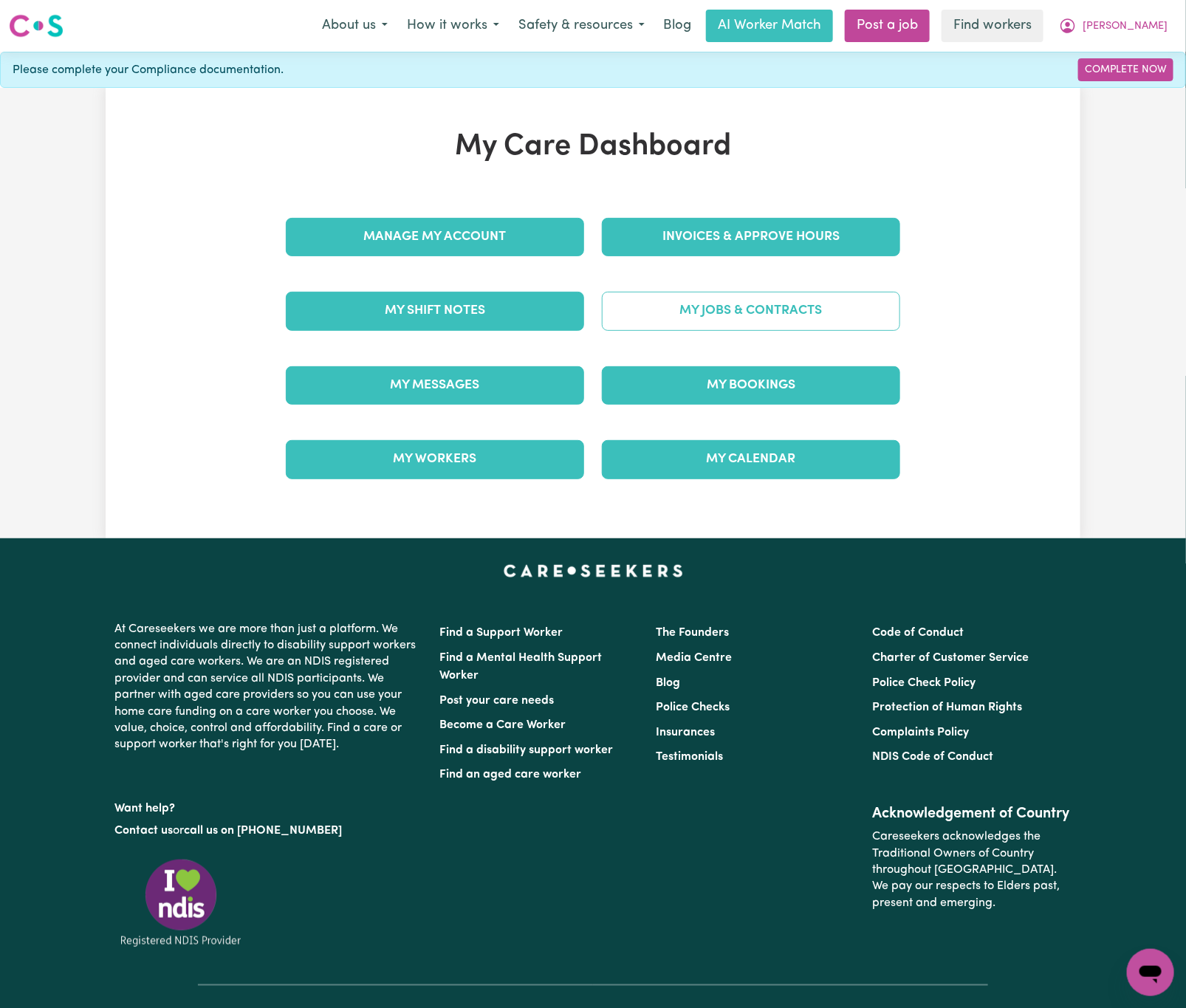
click at [731, 306] on link "My Jobs & Contracts" at bounding box center [751, 311] width 299 height 38
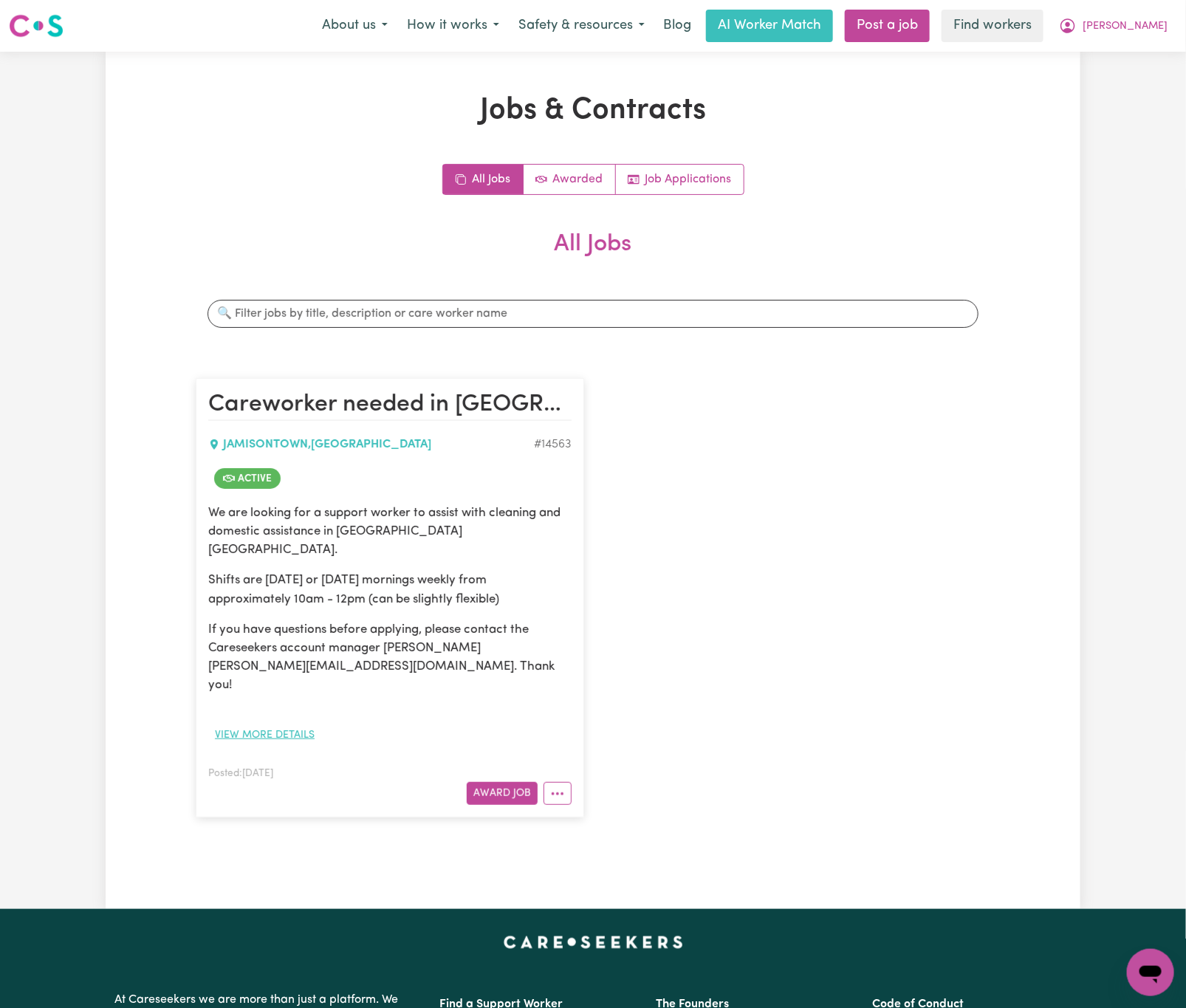
click at [290, 723] on button "View more details" at bounding box center [265, 735] width 113 height 23
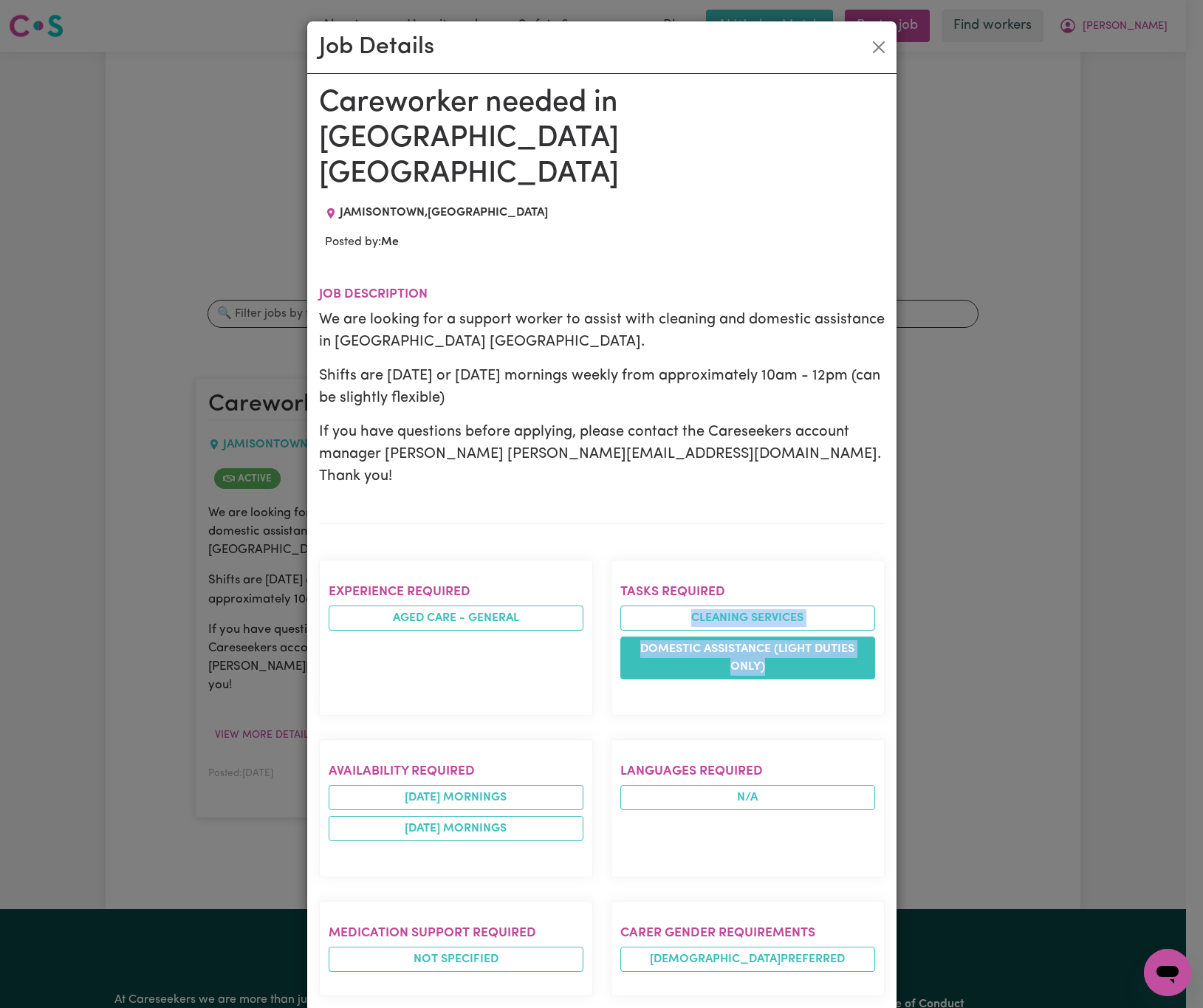
drag, startPoint x: 663, startPoint y: 529, endPoint x: 770, endPoint y: 586, distance: 121.2
click at [770, 606] on ul "Cleaning services Domestic assistance (light duties only)" at bounding box center [747, 643] width 255 height 74
copy ul "Cleaning services Domestic assistance (light duties only)"
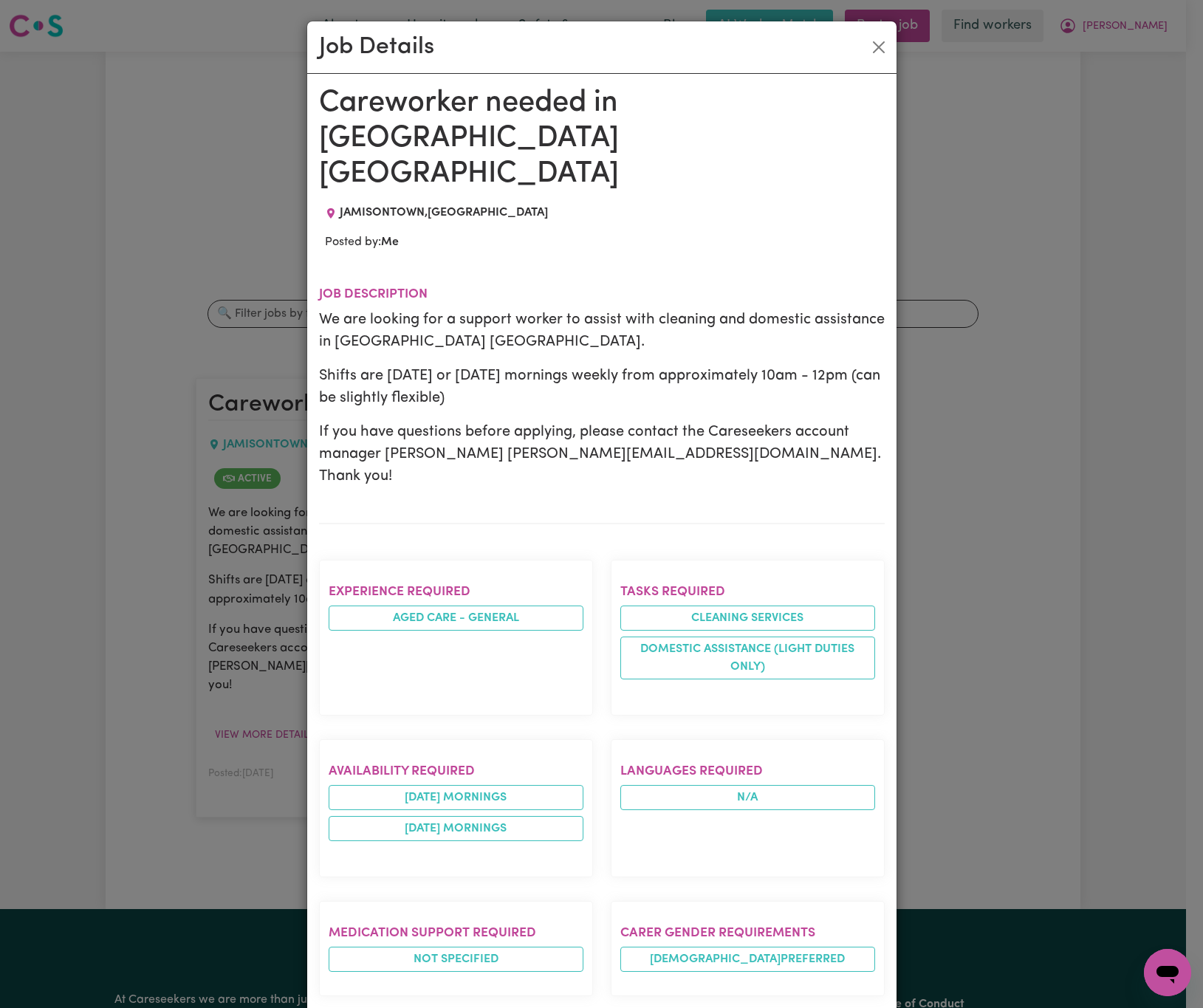
click at [953, 459] on div "Job Details Careworker needed in [GEOGRAPHIC_DATA] [GEOGRAPHIC_DATA] [GEOGRAPHI…" at bounding box center [601, 504] width 1203 height 1008
click at [867, 45] on button "Close" at bounding box center [879, 47] width 24 height 24
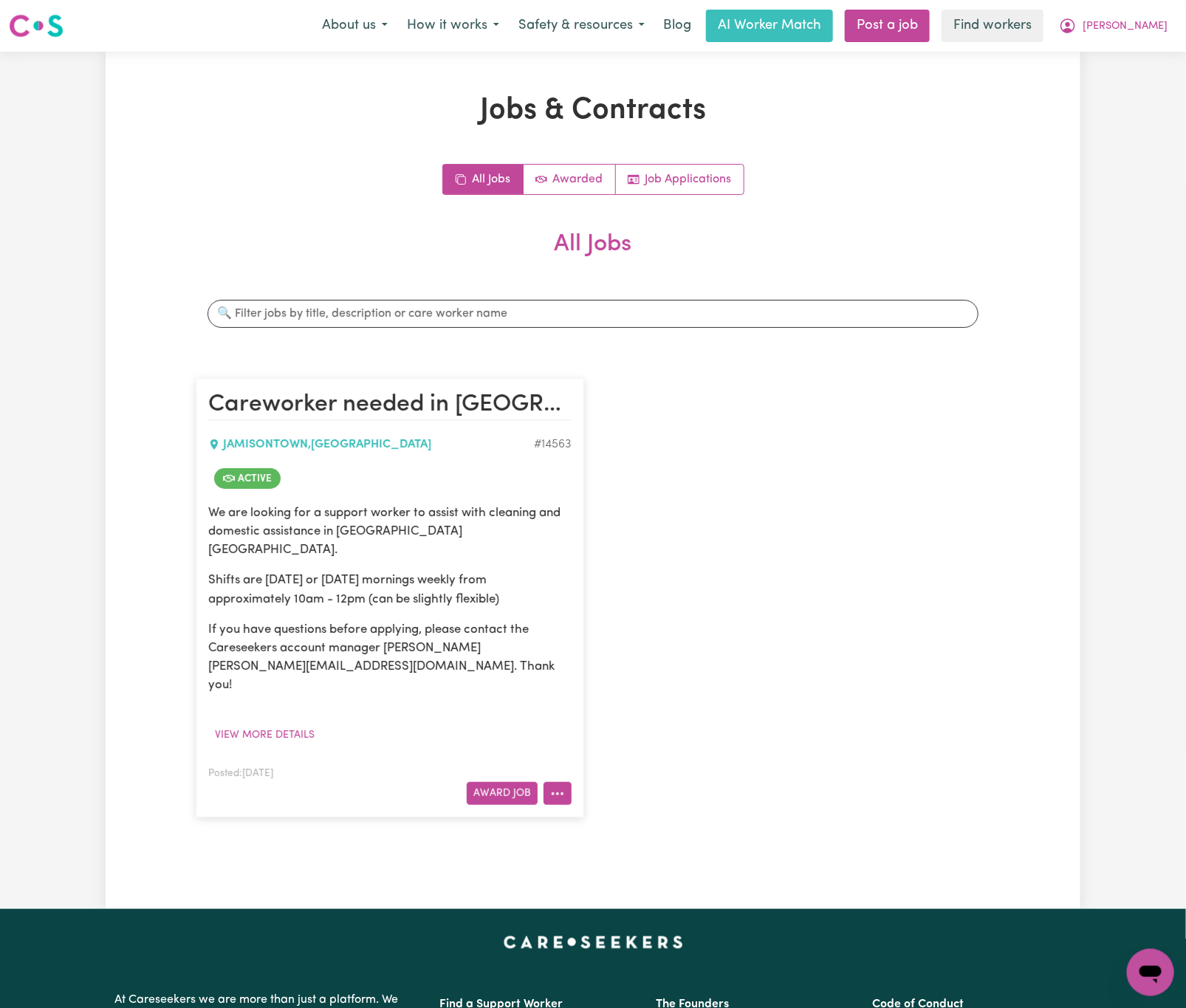
click at [553, 786] on icon "More options" at bounding box center [557, 793] width 15 height 15
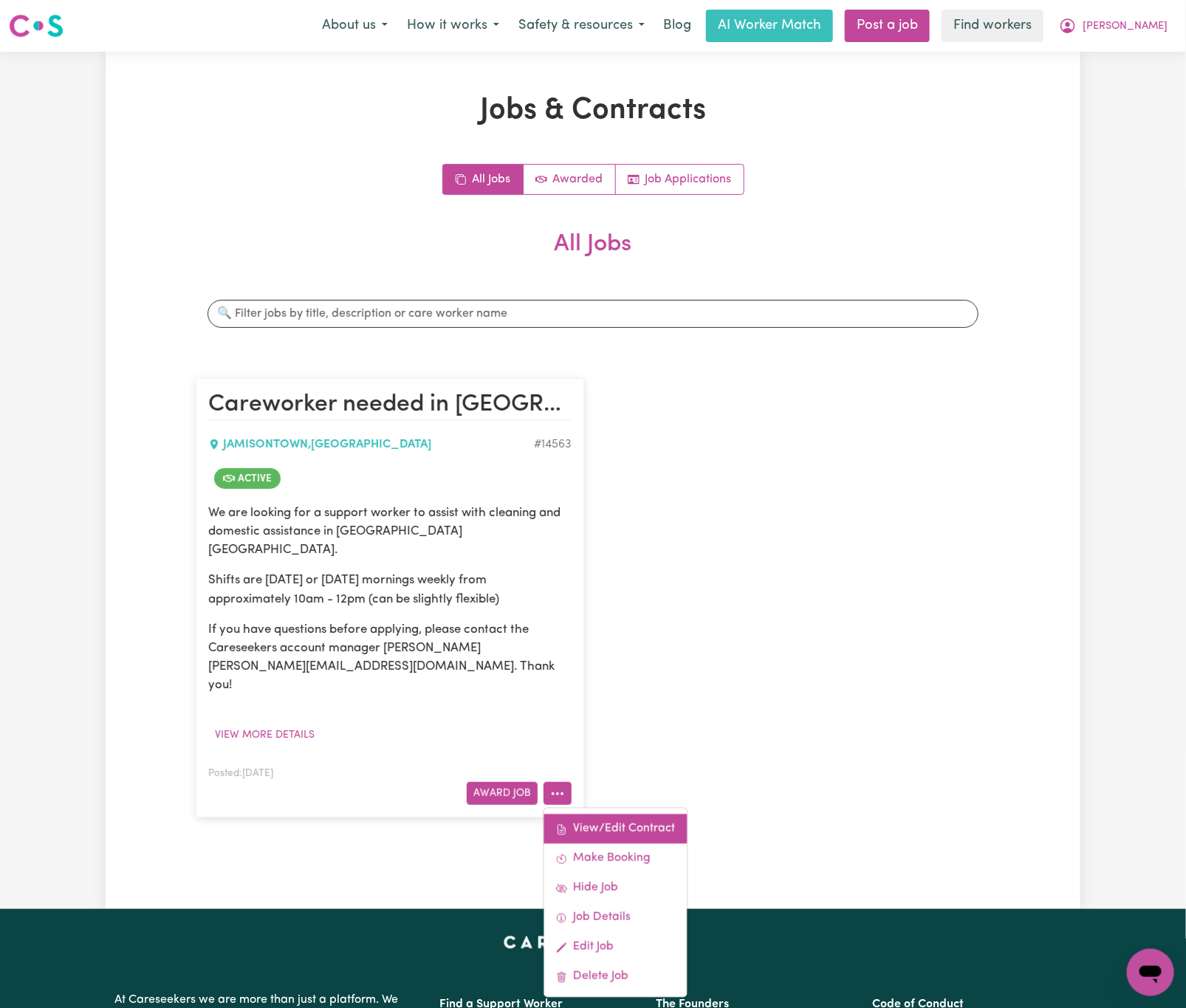
click at [634, 815] on link "View/Edit Contract" at bounding box center [616, 829] width 143 height 29
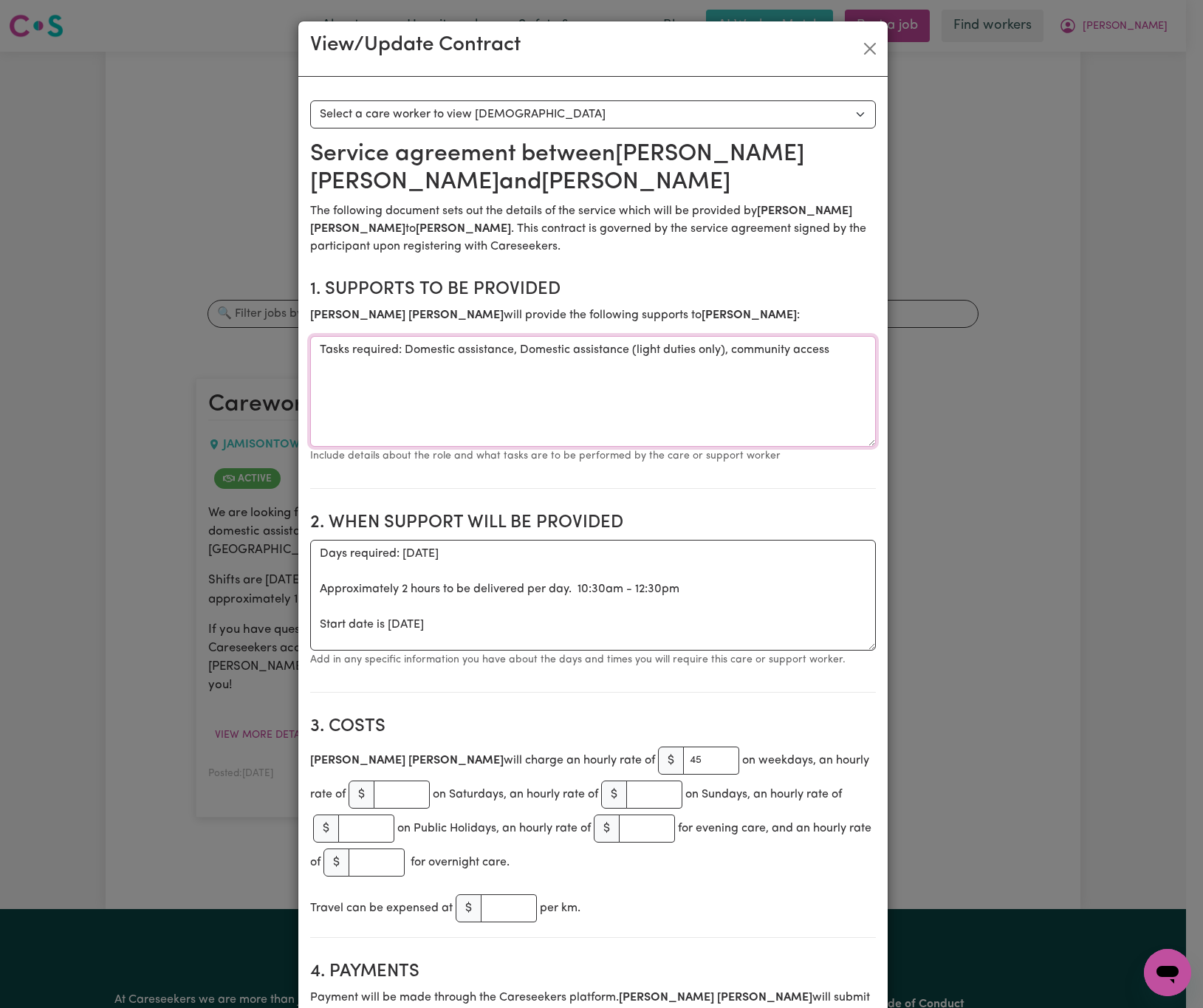
drag, startPoint x: 396, startPoint y: 355, endPoint x: 838, endPoint y: 350, distance: 442.0
click at [838, 350] on textarea "Tasks required: Domestic assistance, Domestic assistance (light duties only), c…" at bounding box center [593, 392] width 566 height 111
click at [858, 45] on button "Close" at bounding box center [870, 48] width 24 height 24
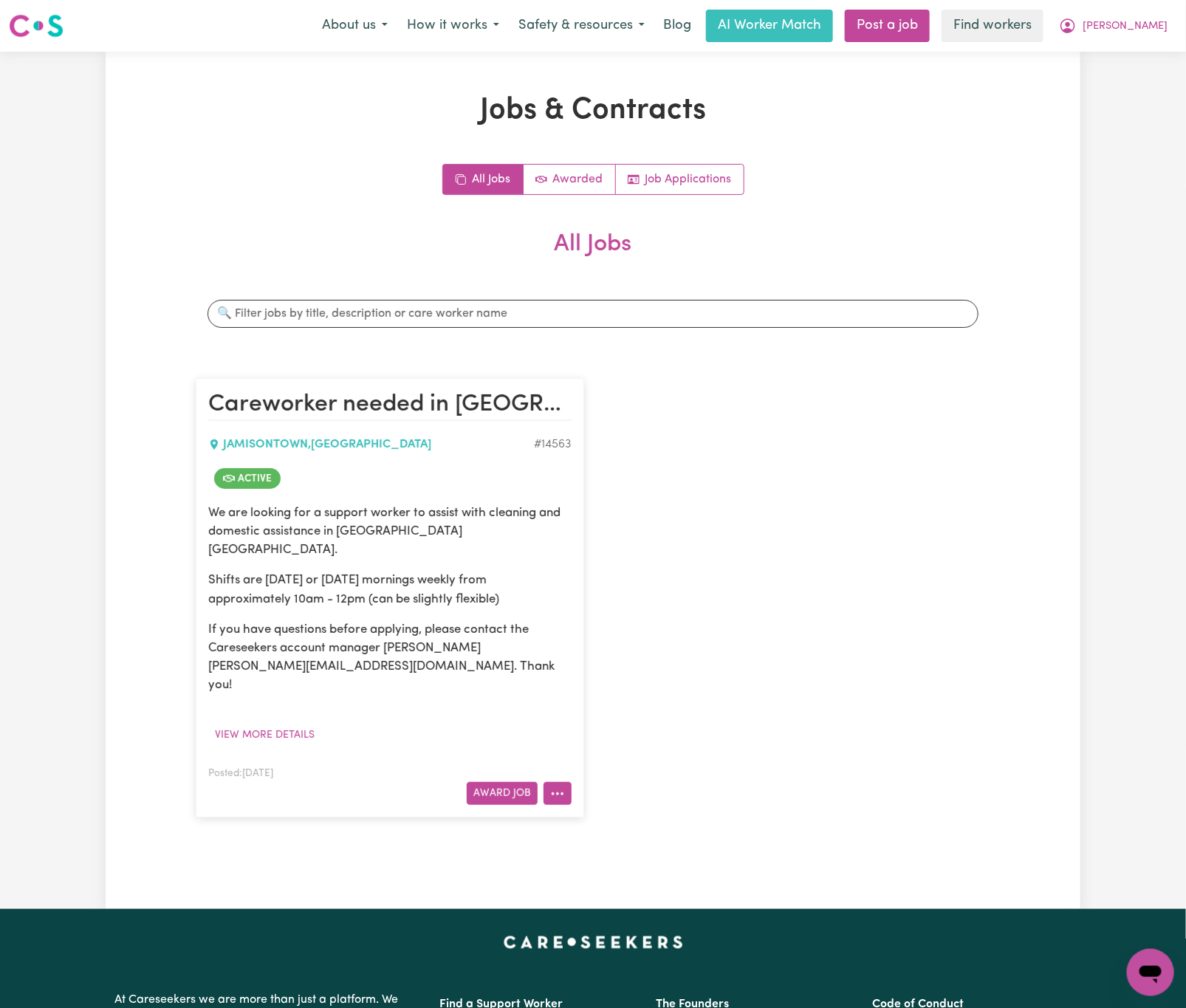
click at [570, 782] on button "More options" at bounding box center [557, 793] width 28 height 23
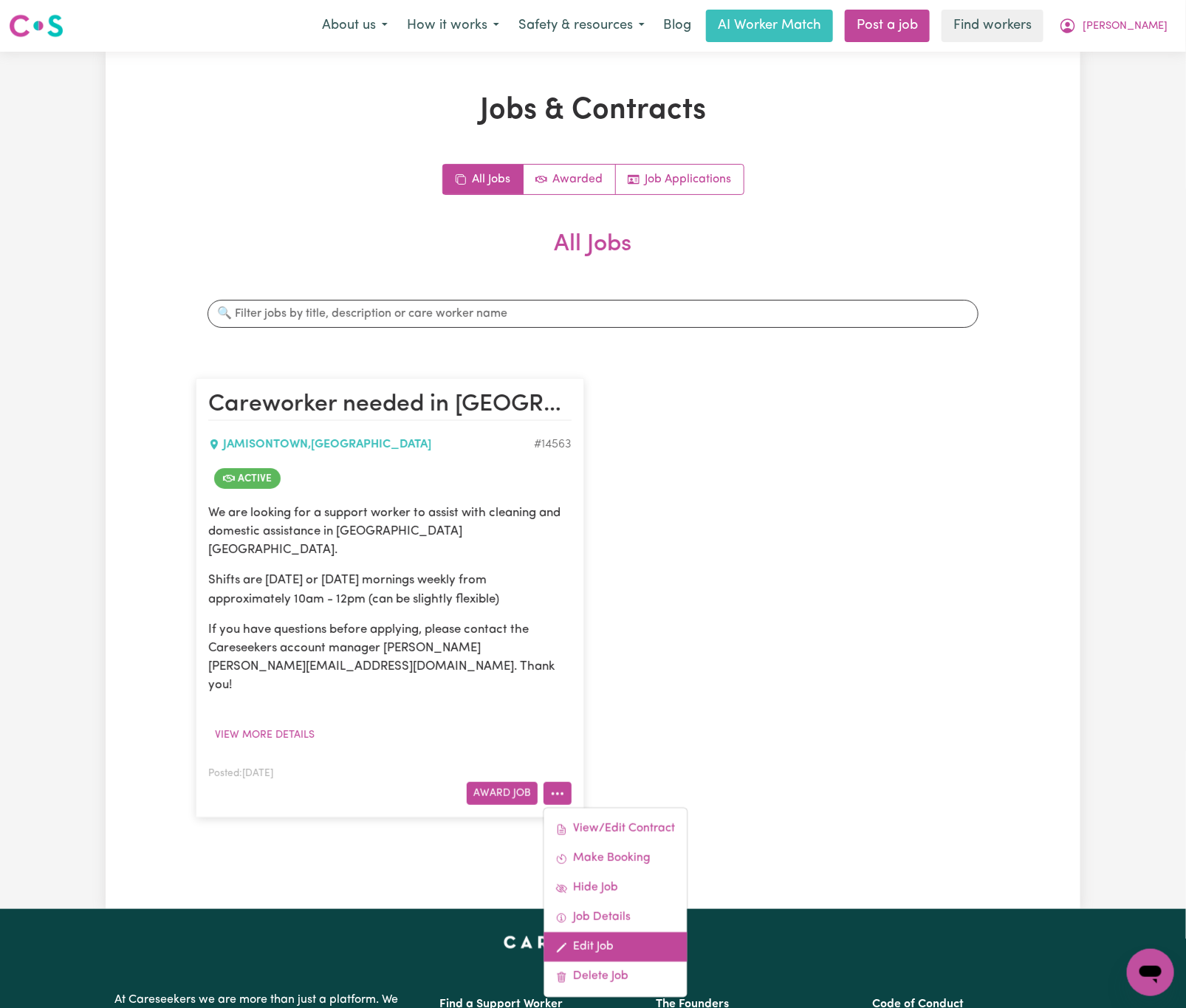
click at [632, 933] on link "Edit Job" at bounding box center [616, 947] width 143 height 29
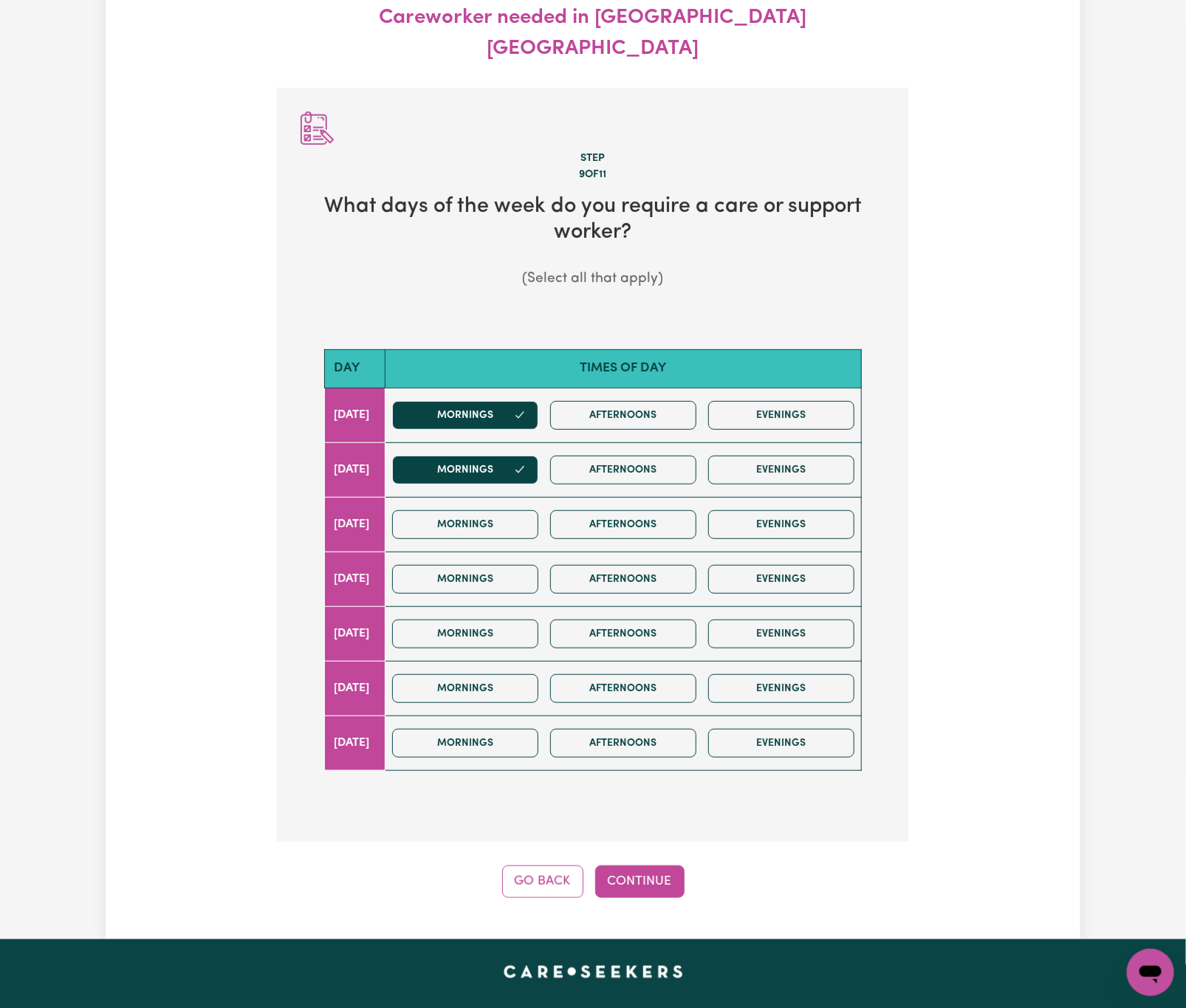
scroll to position [164, 0]
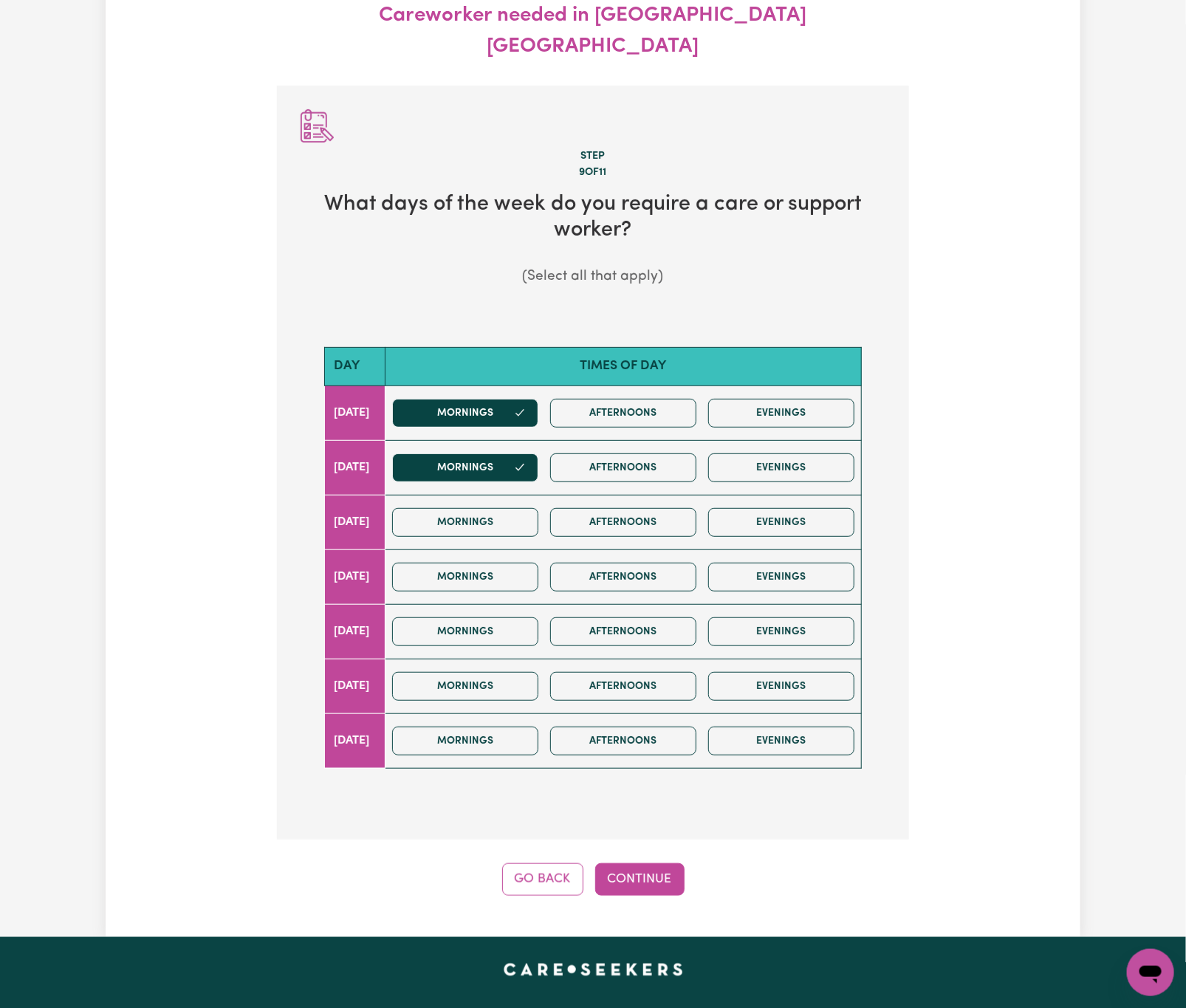
click at [516, 879] on div "Update Job Post Careworker needed in [GEOGRAPHIC_DATA] [GEOGRAPHIC_DATA] Step 9…" at bounding box center [593, 412] width 975 height 1050
click at [546, 863] on button "Go Back" at bounding box center [543, 879] width 82 height 32
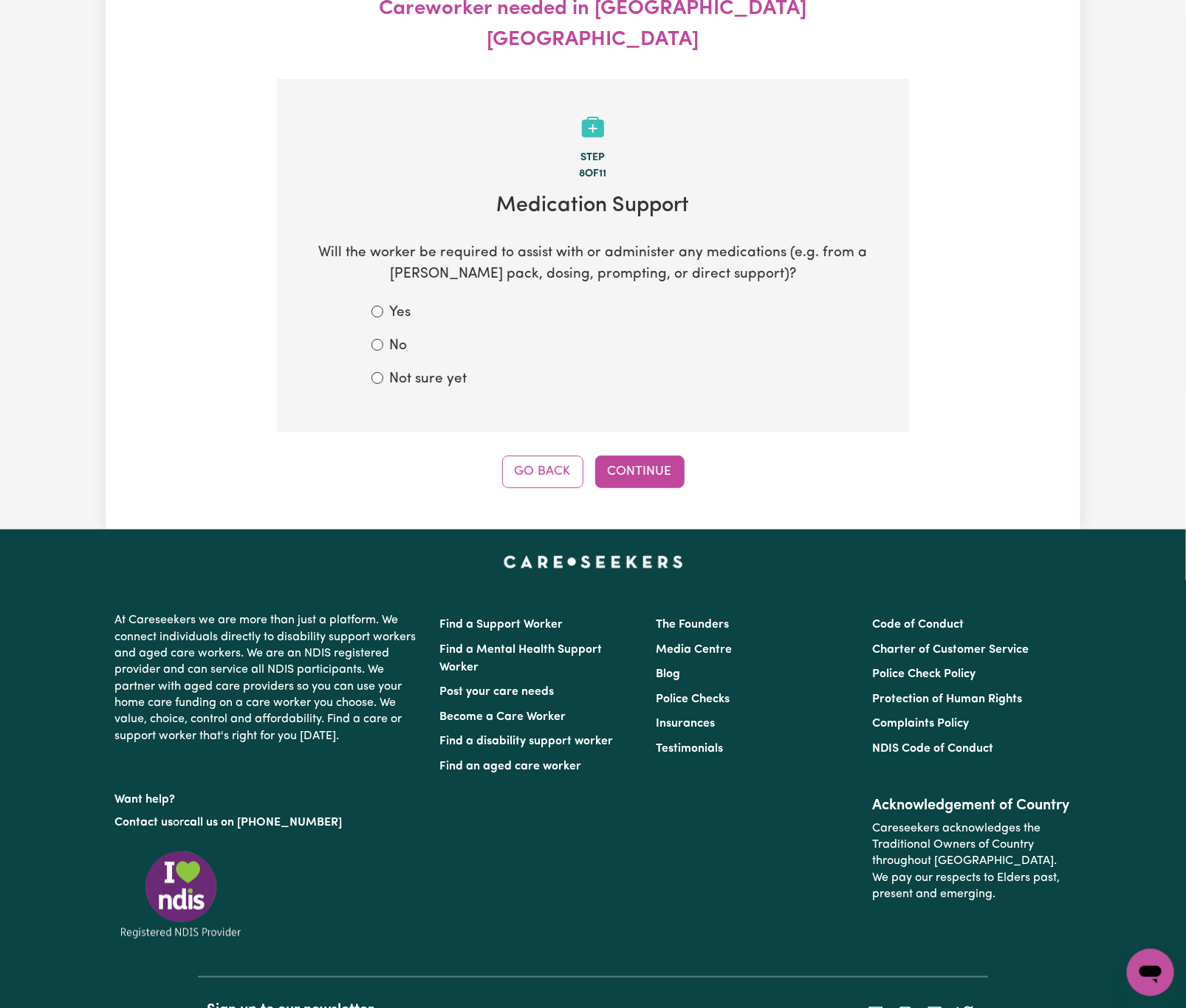
scroll to position [218, 0]
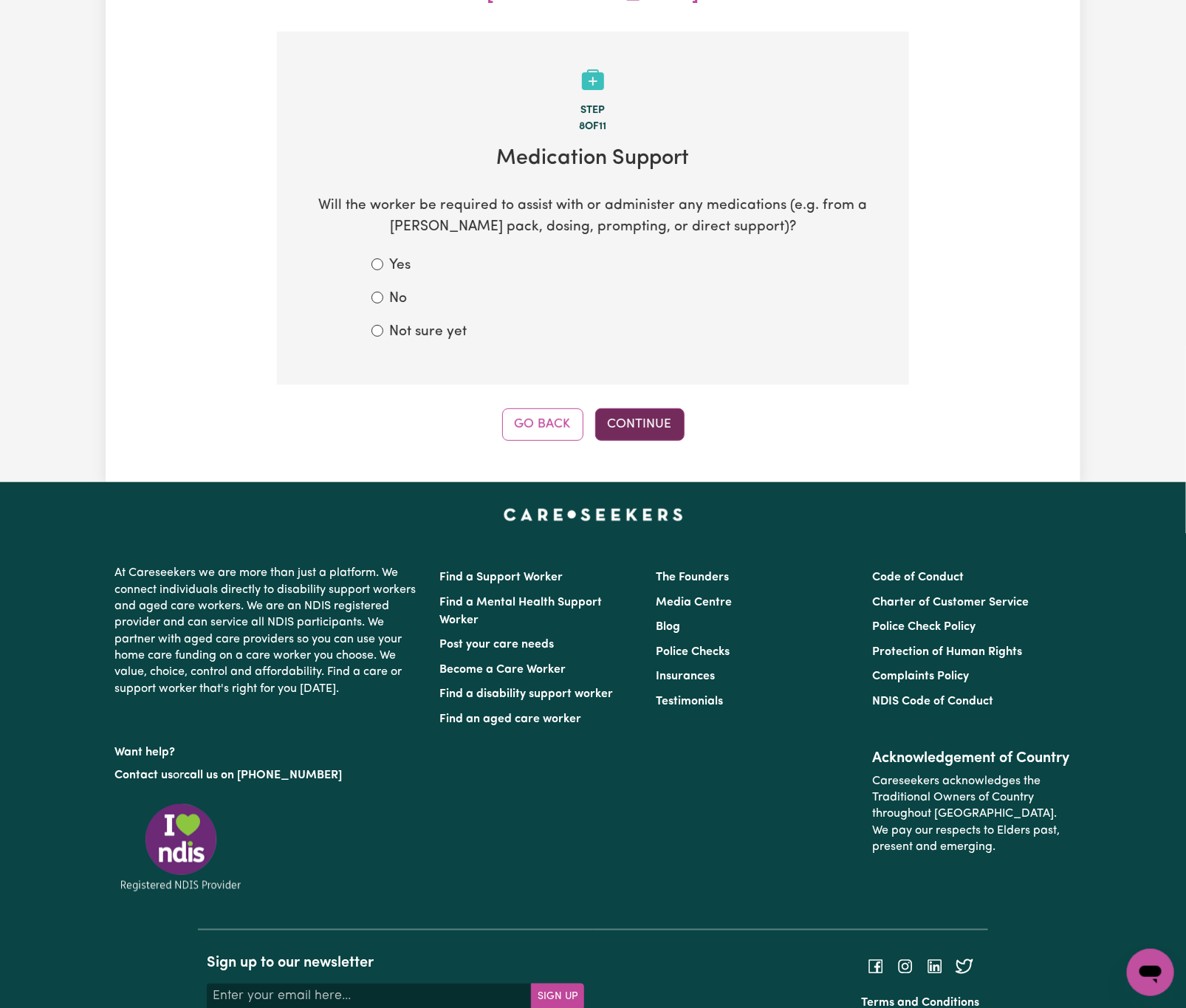
click at [666, 409] on button "Continue" at bounding box center [640, 425] width 89 height 32
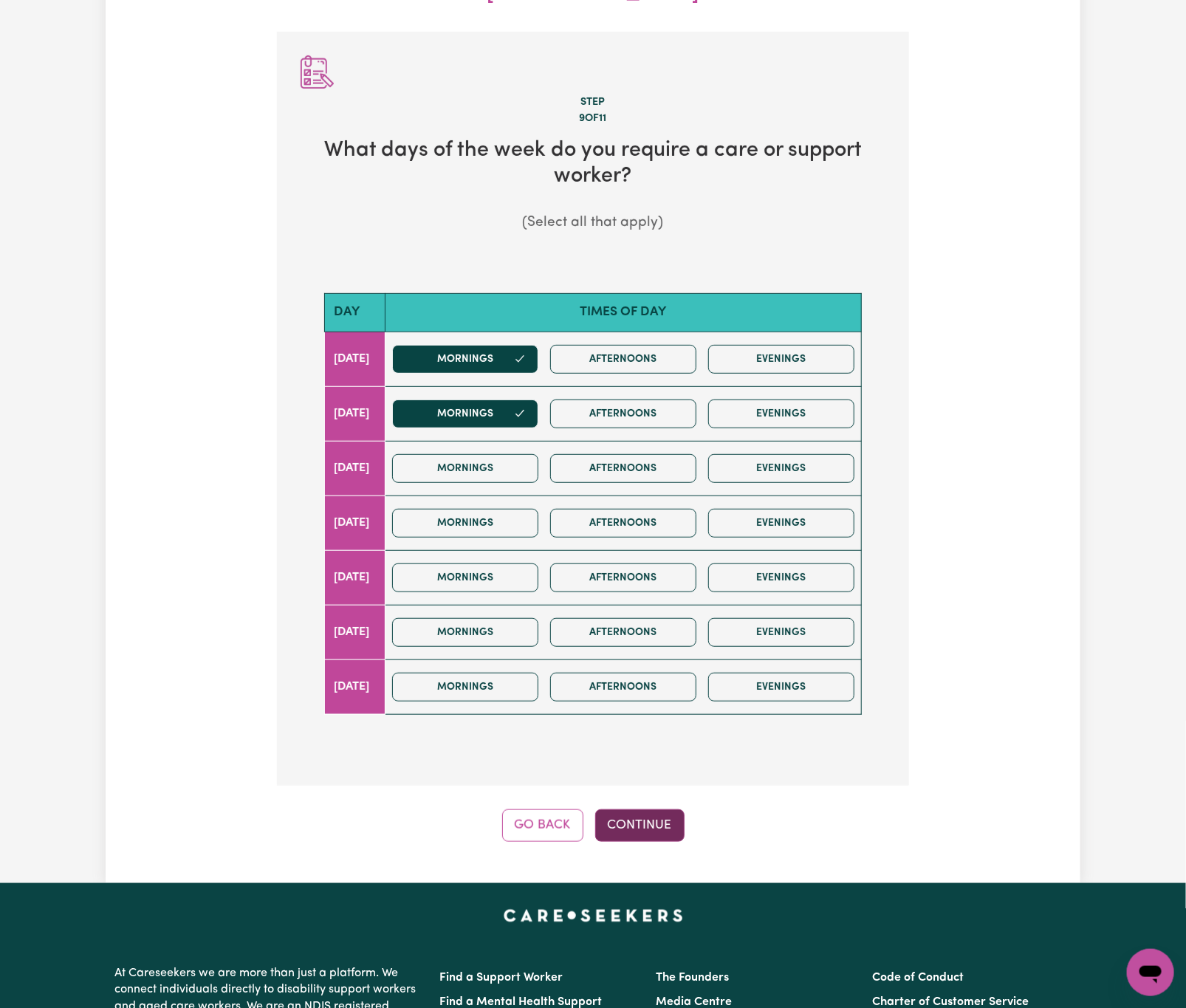
click at [646, 809] on button "Continue" at bounding box center [640, 826] width 89 height 32
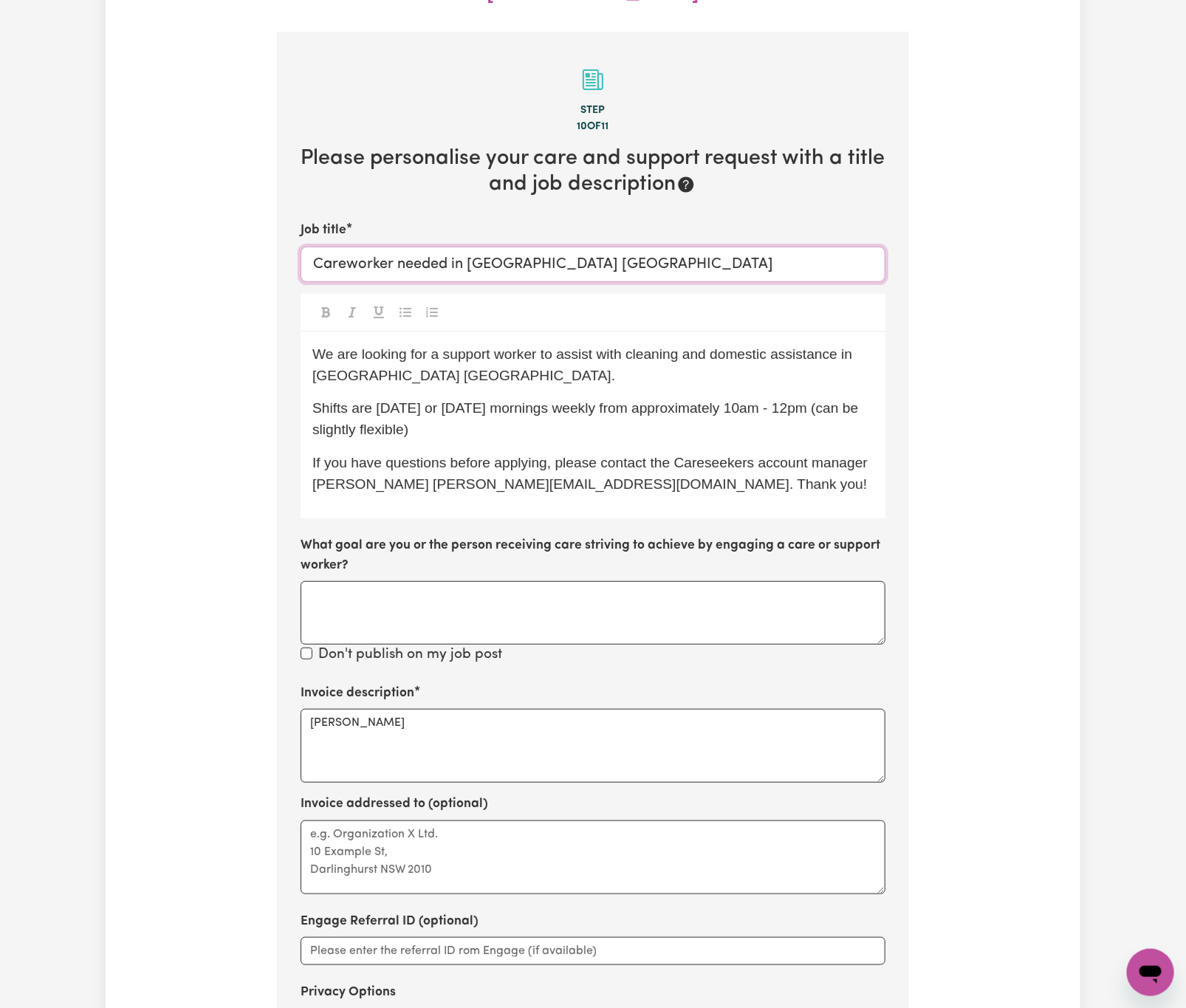
click at [668, 247] on input "Careworker needed in [GEOGRAPHIC_DATA] [GEOGRAPHIC_DATA]" at bounding box center [593, 265] width 585 height 35
paste input "Domestic assistance, Domestic assistance (light duties only), community access"
drag, startPoint x: 809, startPoint y: 232, endPoint x: 1011, endPoint y: 244, distance: 202.4
click at [1017, 244] on div "Update Job Post Careworker needed in [GEOGRAPHIC_DATA] [GEOGRAPHIC_DATA] for Do…" at bounding box center [593, 515] width 975 height 1341
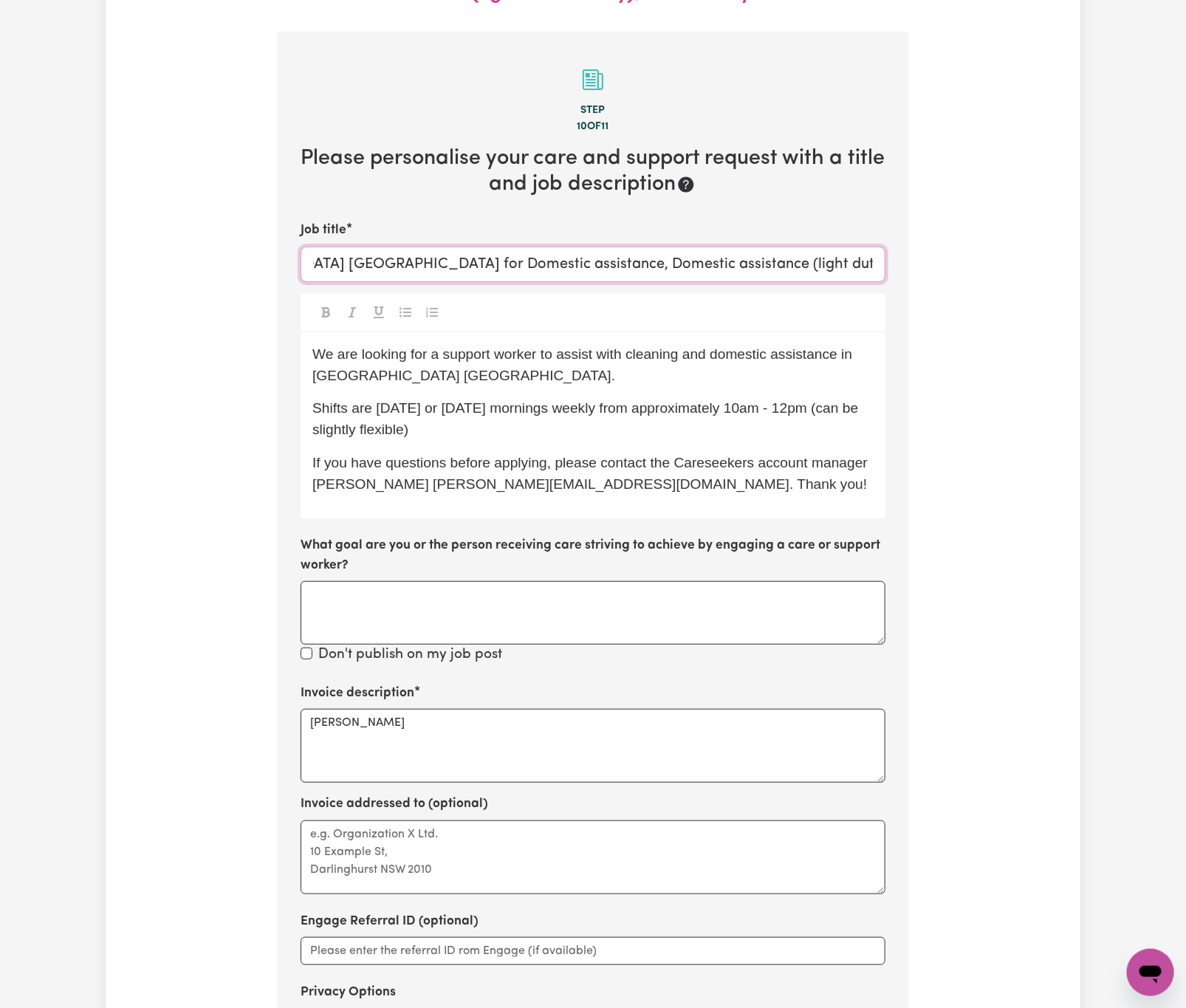
click at [749, 247] on input "Careworker needed in [GEOGRAPHIC_DATA] [GEOGRAPHIC_DATA] for Domestic assistanc…" at bounding box center [593, 265] width 585 height 35
click at [344, 247] on input "Careworker needed in [GEOGRAPHIC_DATA] [GEOGRAPHIC_DATA] for Domestic assistanc…" at bounding box center [593, 265] width 585 height 35
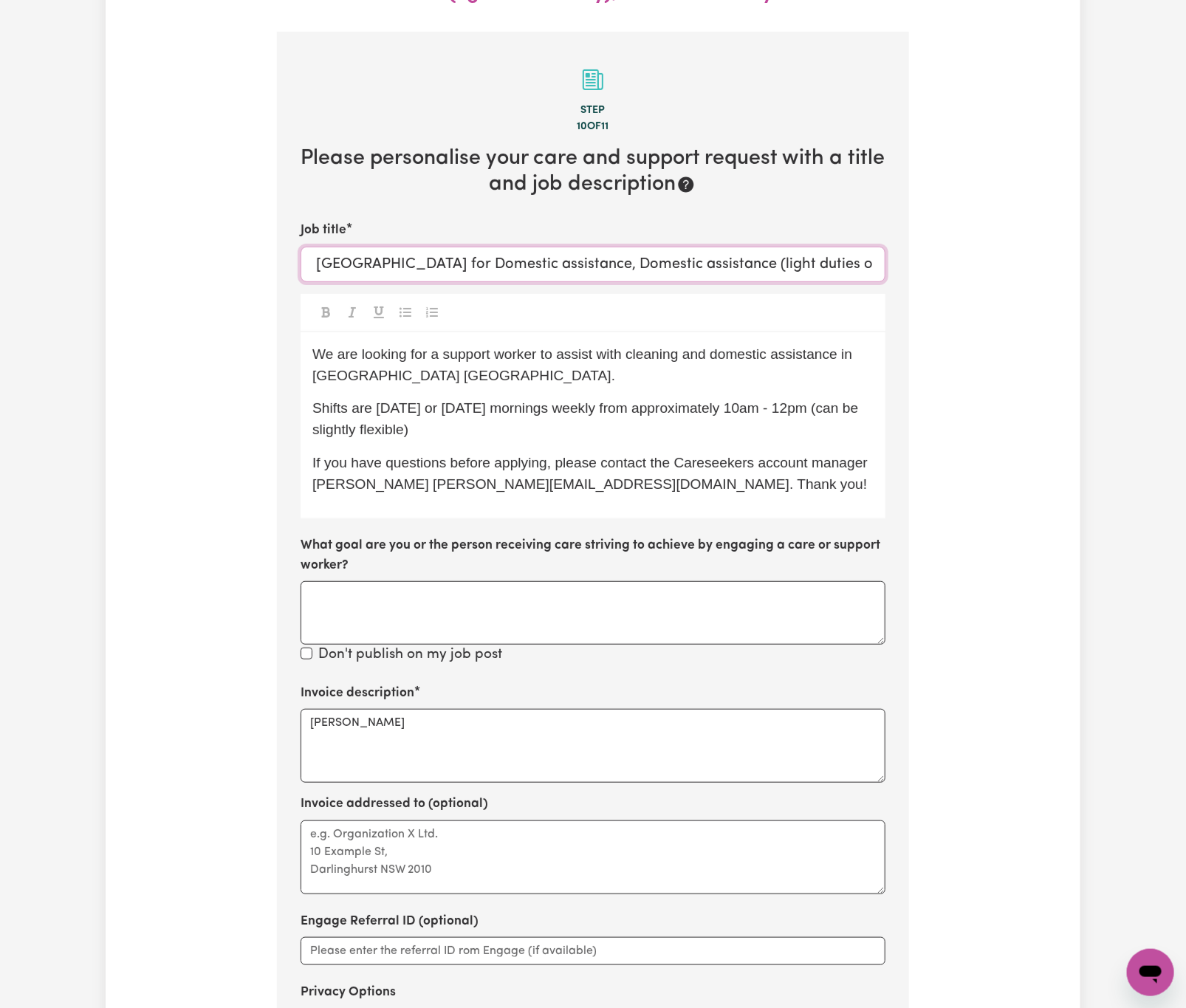
drag, startPoint x: 344, startPoint y: 230, endPoint x: 1017, endPoint y: 204, distance: 673.5
click at [1115, 229] on div "Update Job Post Careworker needed in [GEOGRAPHIC_DATA] [GEOGRAPHIC_DATA] for Do…" at bounding box center [593, 515] width 1186 height 1424
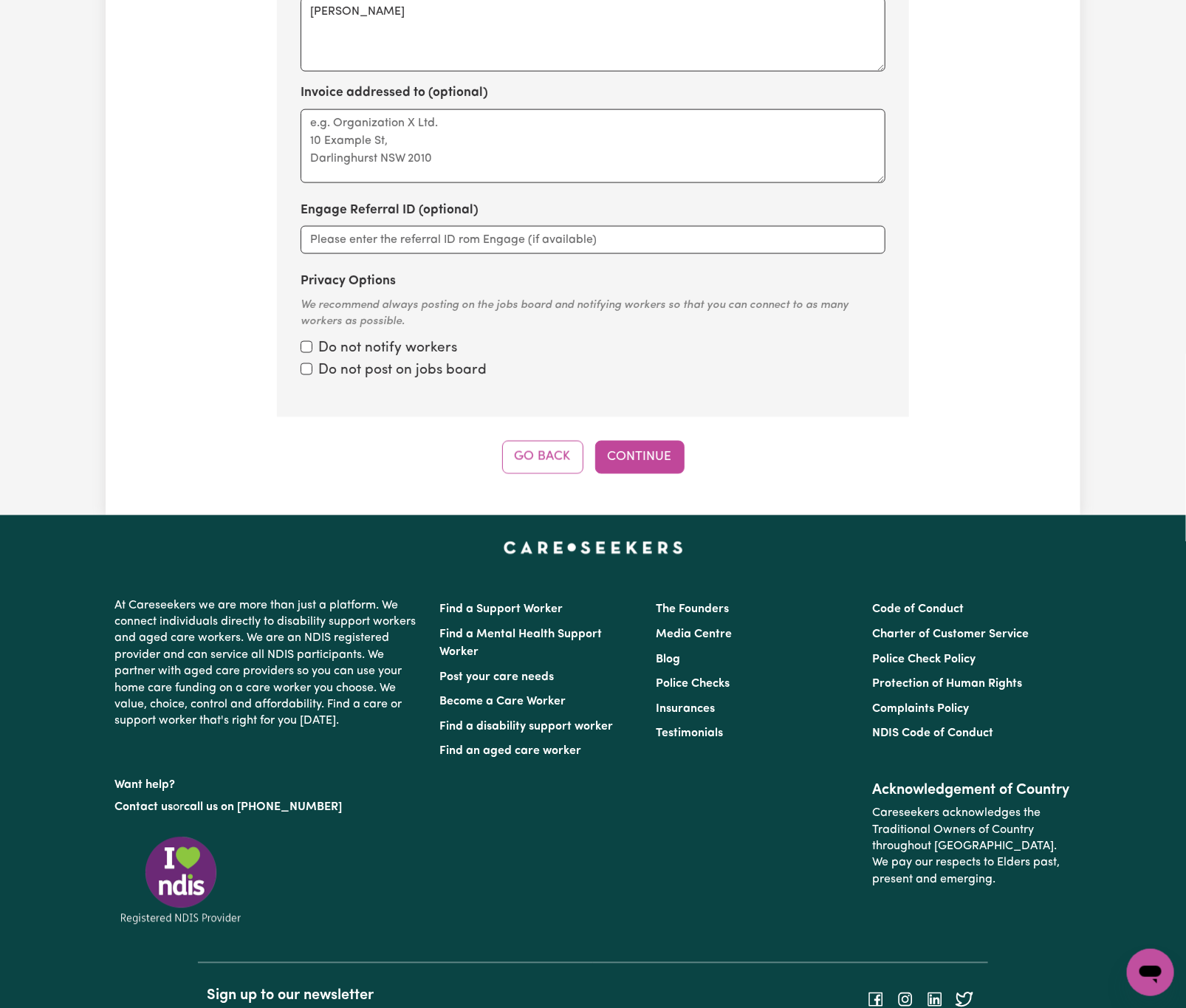
scroll to position [699, 0]
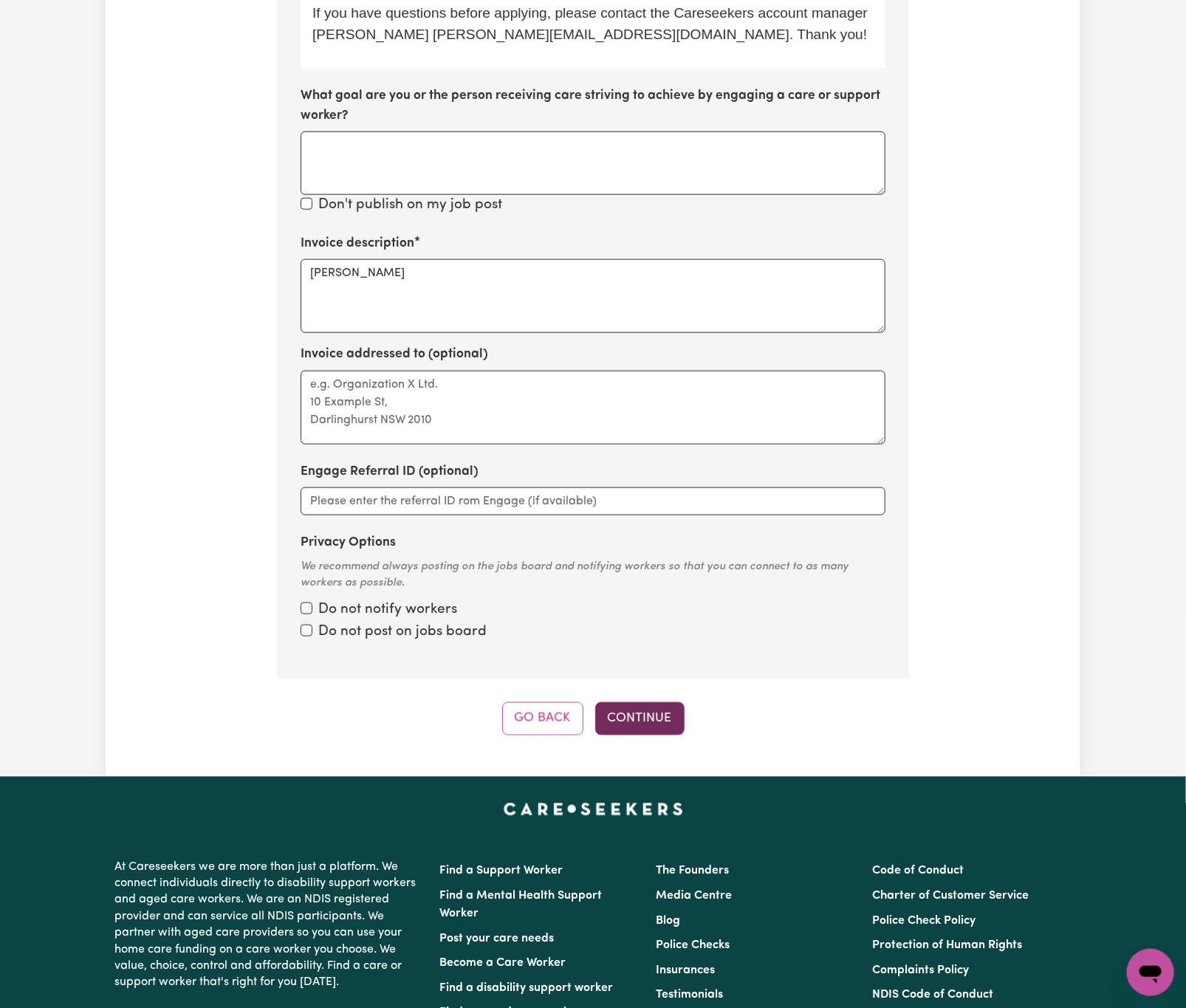
type input "Careworker needed in [GEOGRAPHIC_DATA] [GEOGRAPHIC_DATA] for Domestic assistanc…"
click at [651, 705] on button "Continue" at bounding box center [640, 719] width 89 height 32
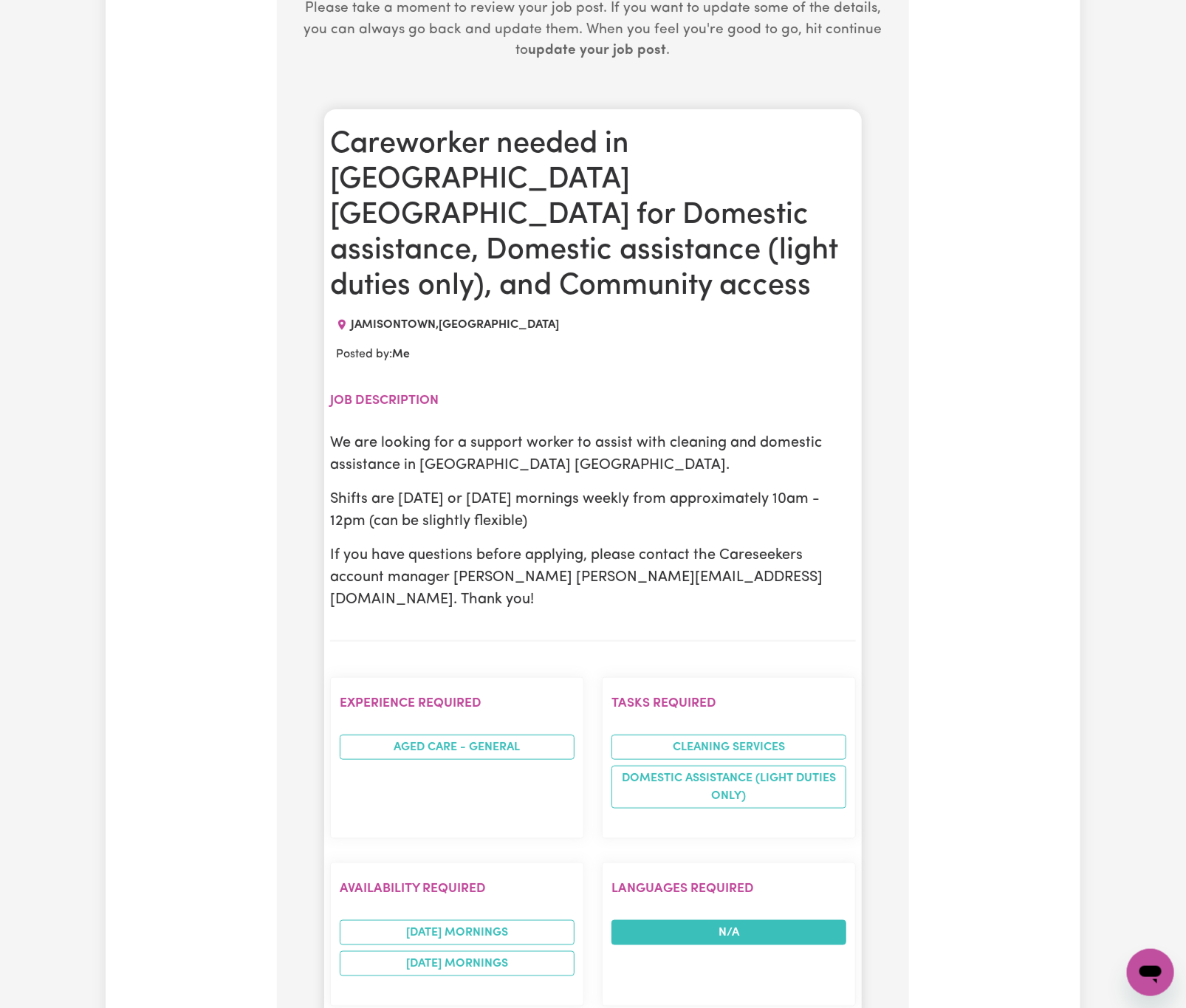
click at [658, 691] on div "Careworker needed in [GEOGRAPHIC_DATA] [GEOGRAPHIC_DATA] for Domestic assistanc…" at bounding box center [593, 777] width 538 height 1336
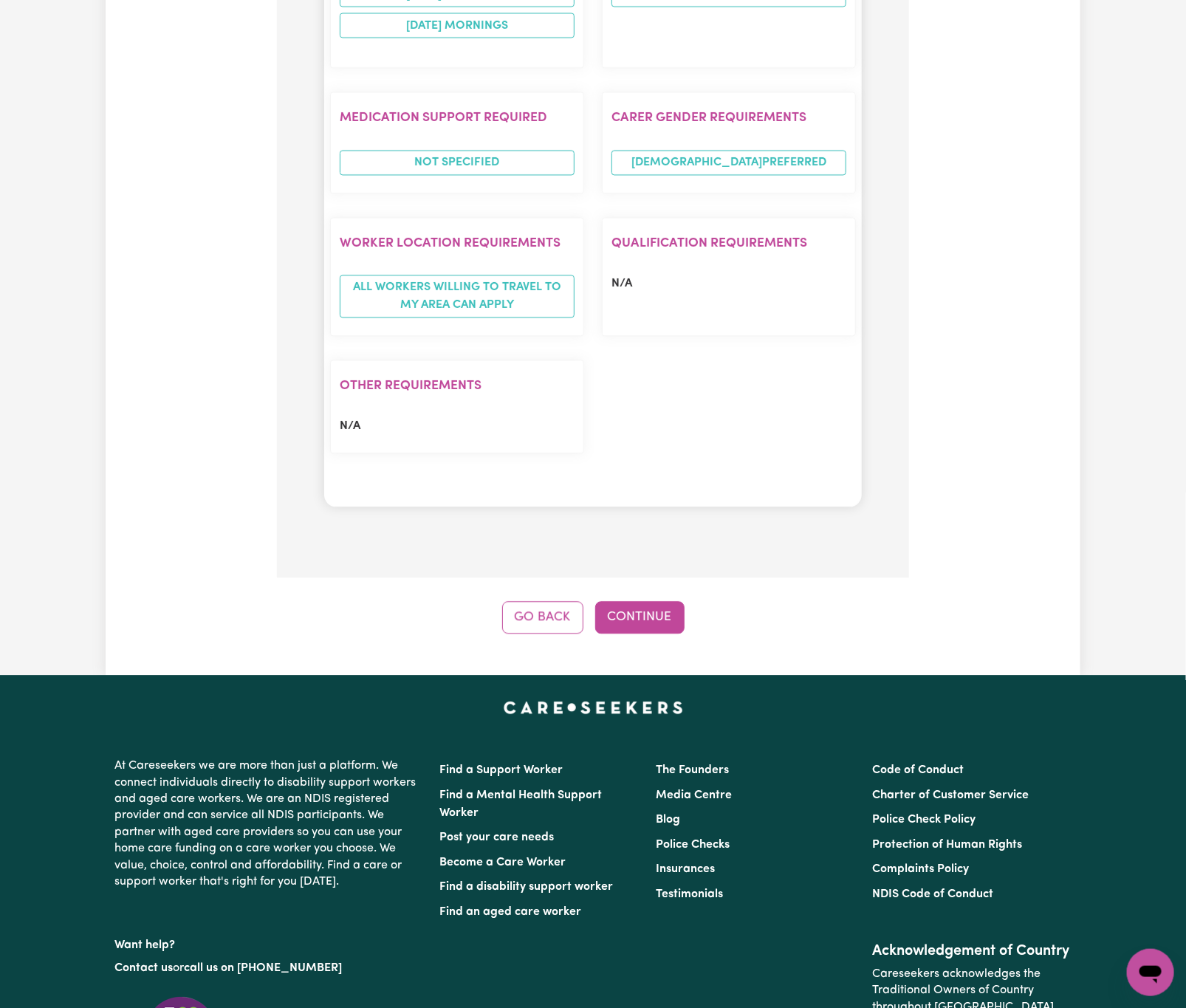
scroll to position [1567, 0]
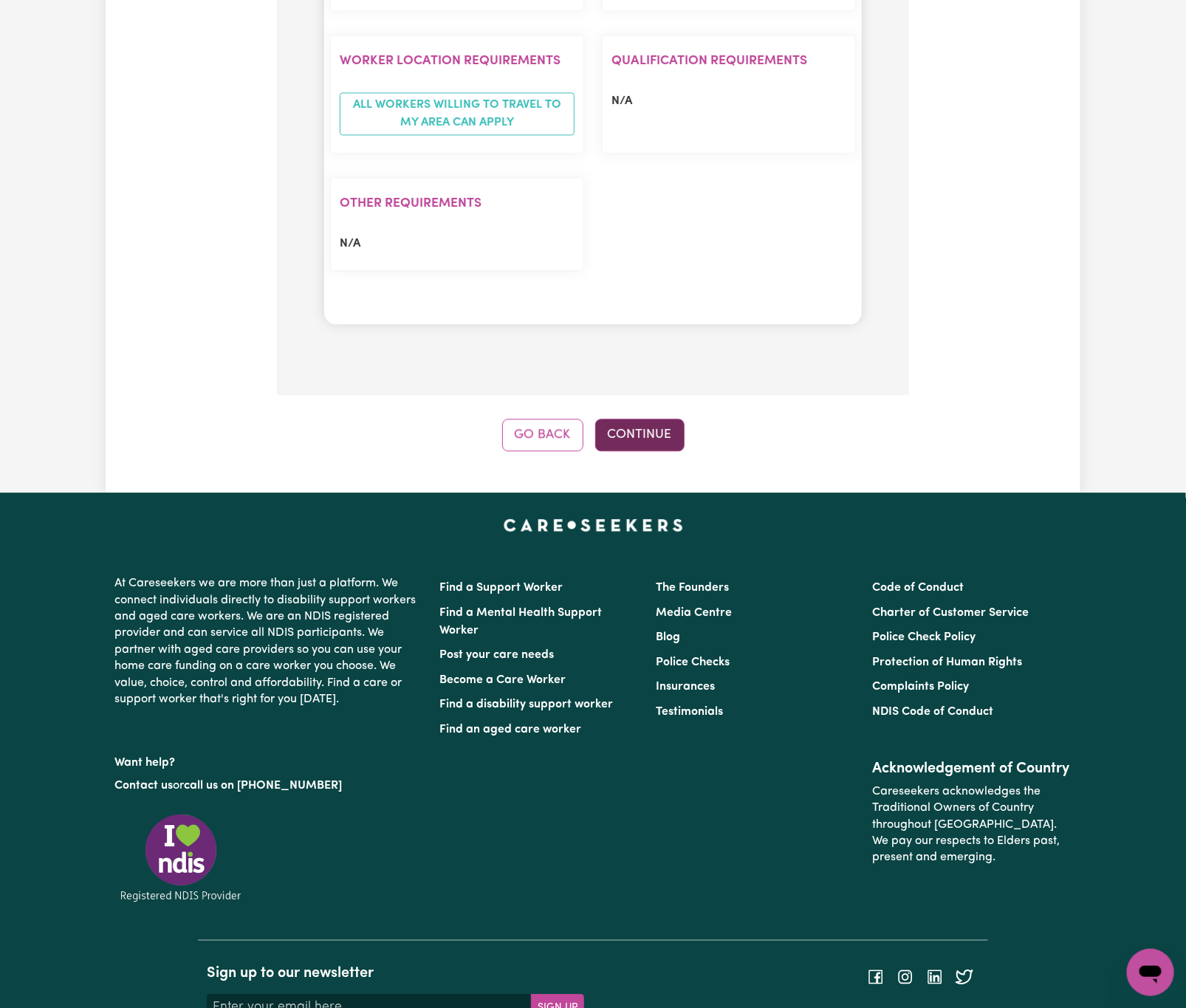
click at [641, 419] on button "Continue" at bounding box center [640, 435] width 89 height 32
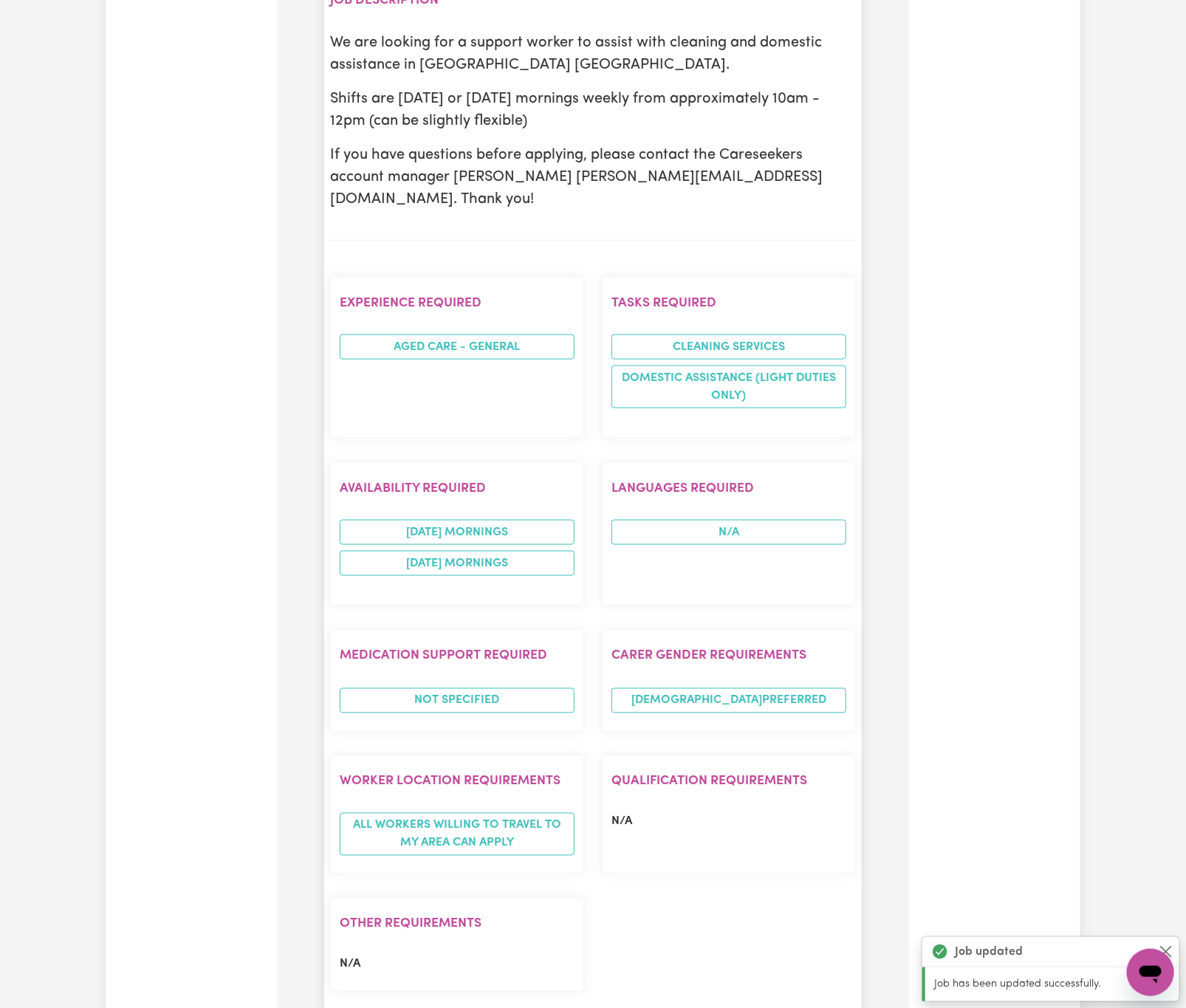
scroll to position [1339, 0]
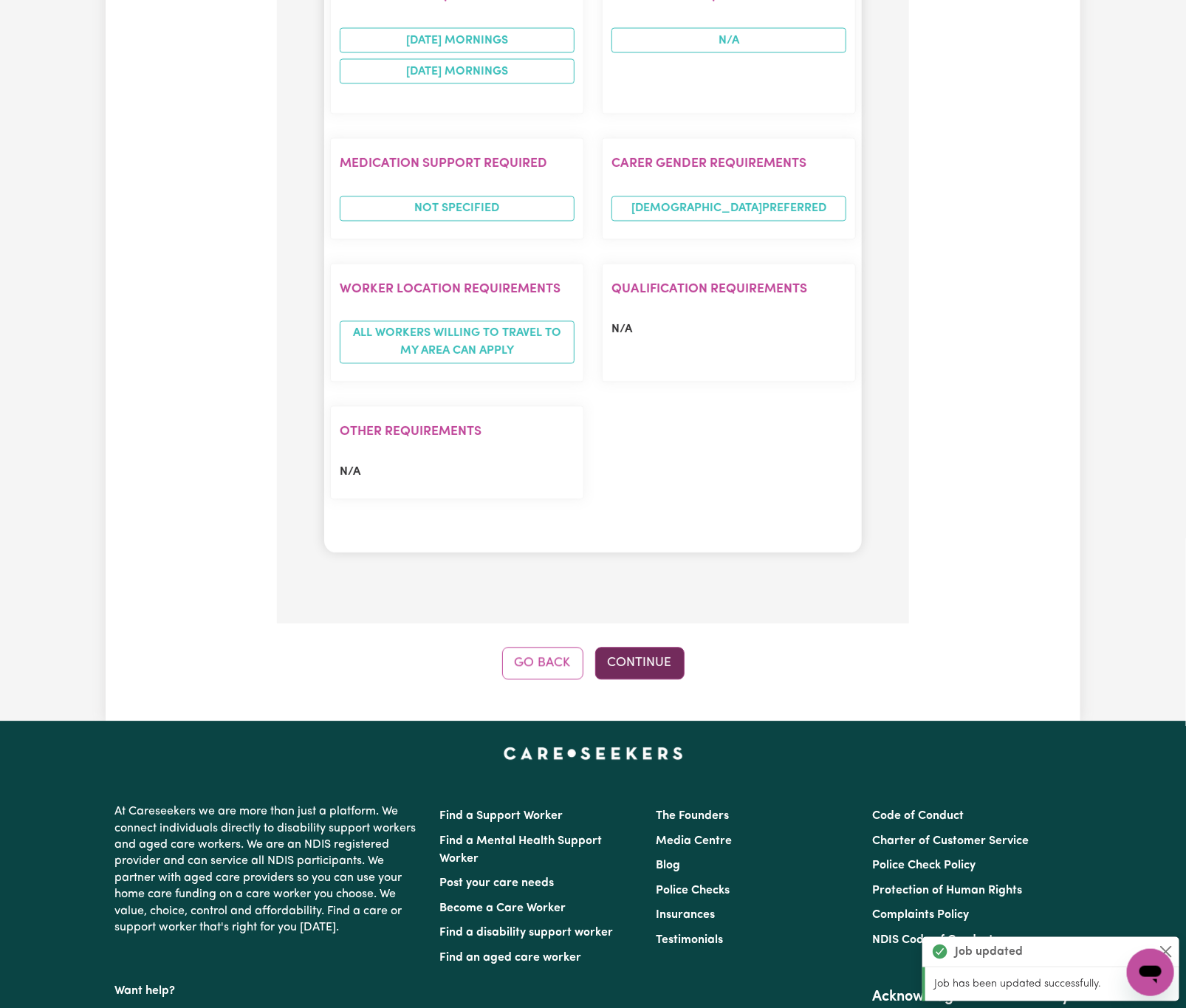
click at [667, 647] on button "Continue" at bounding box center [640, 663] width 89 height 32
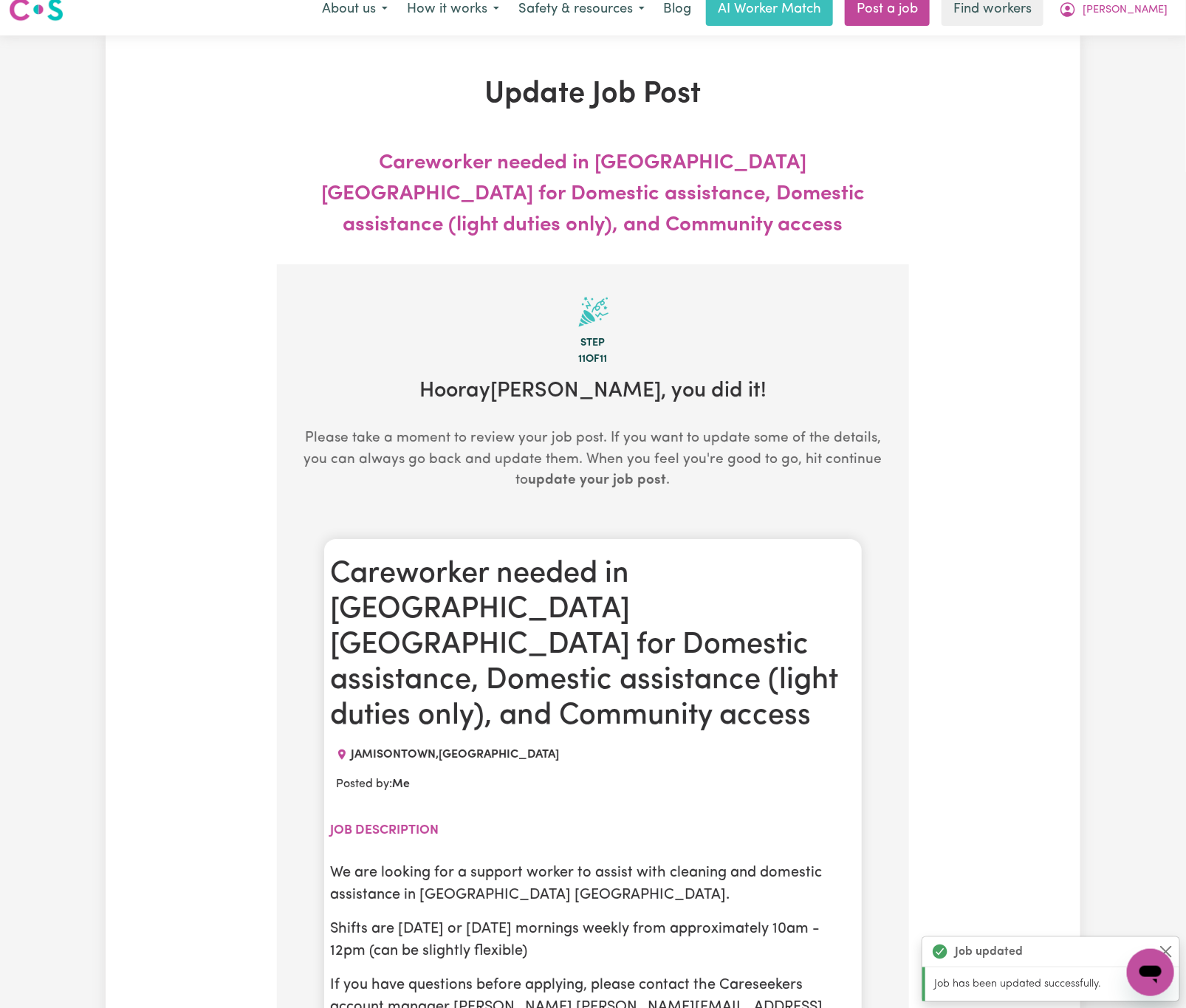
scroll to position [0, 0]
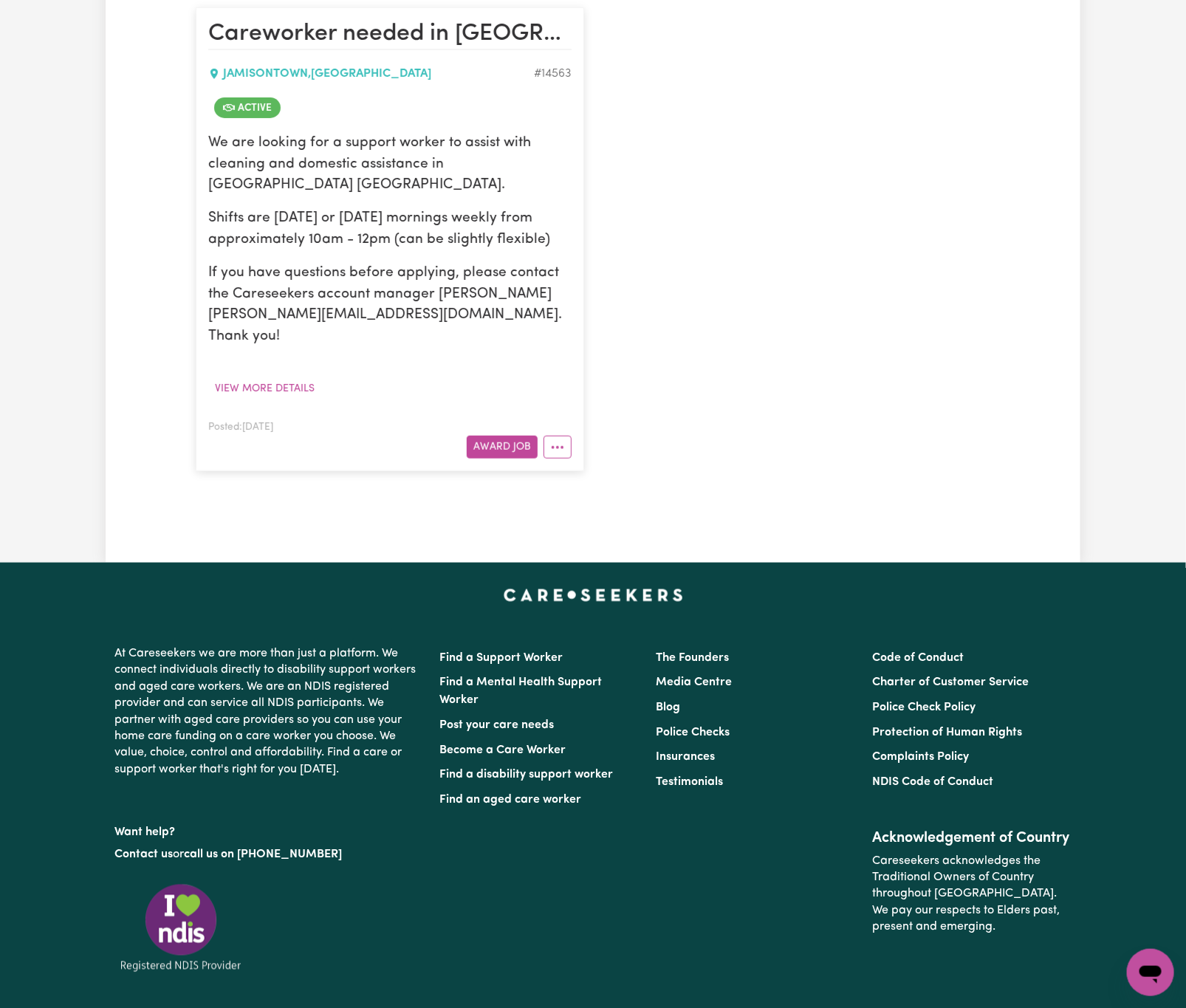
scroll to position [479, 0]
